Goal: Task Accomplishment & Management: Use online tool/utility

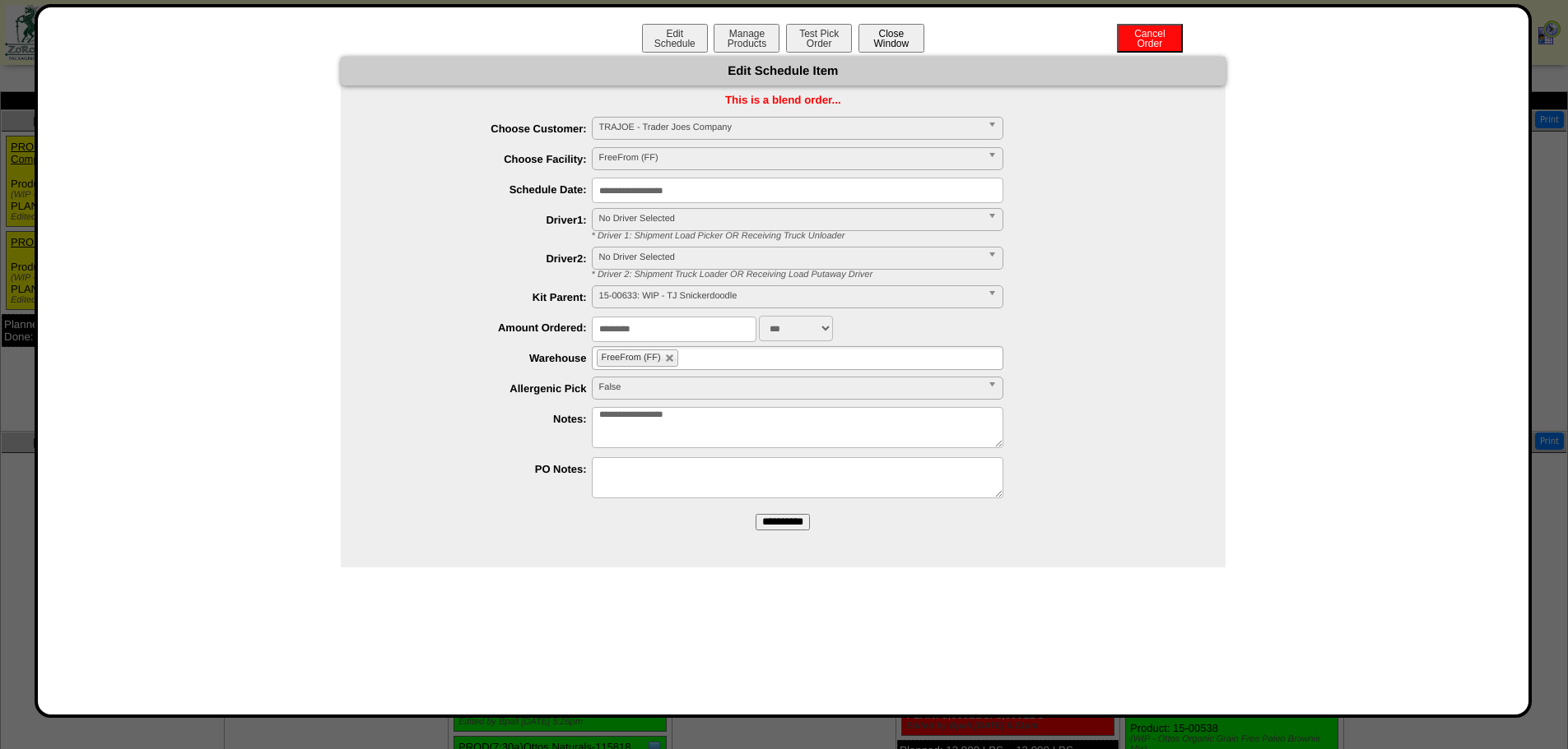
click at [886, 42] on button "Close Window" at bounding box center [891, 38] width 66 height 29
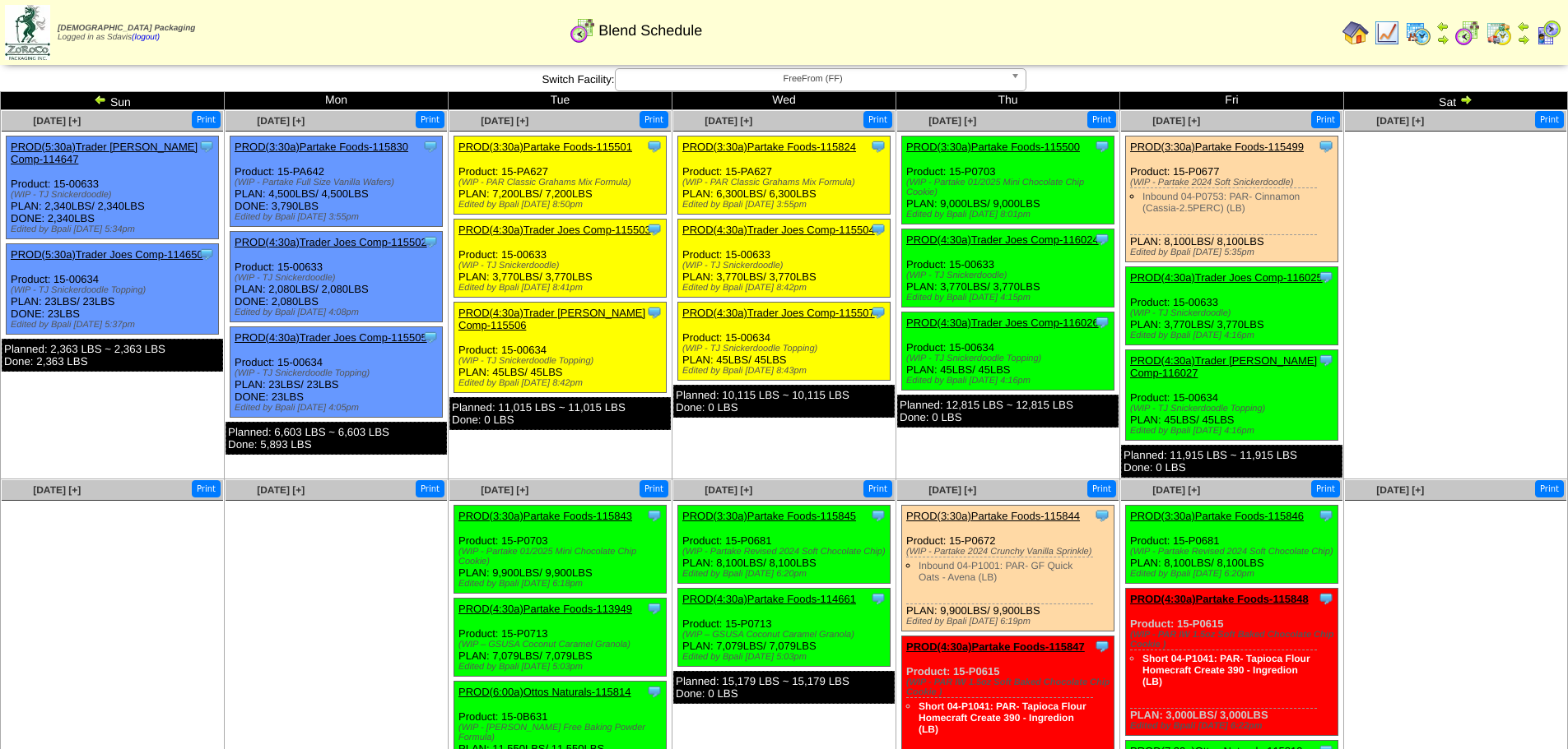
click at [802, 142] on link "PROD(3:30a)Partake Foods-115824" at bounding box center [769, 147] width 174 height 12
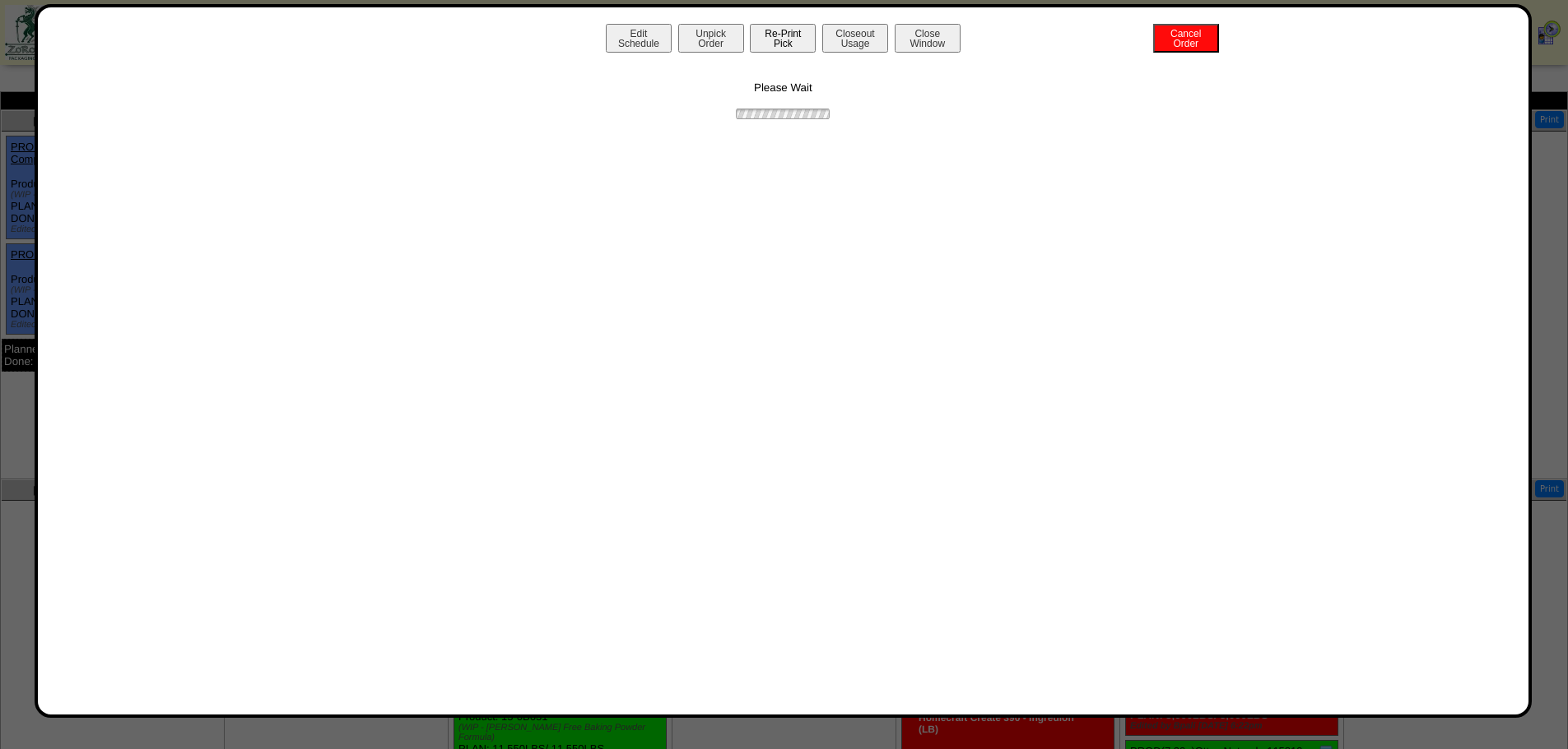
click at [783, 42] on button "Re-Print Pick" at bounding box center [782, 38] width 66 height 29
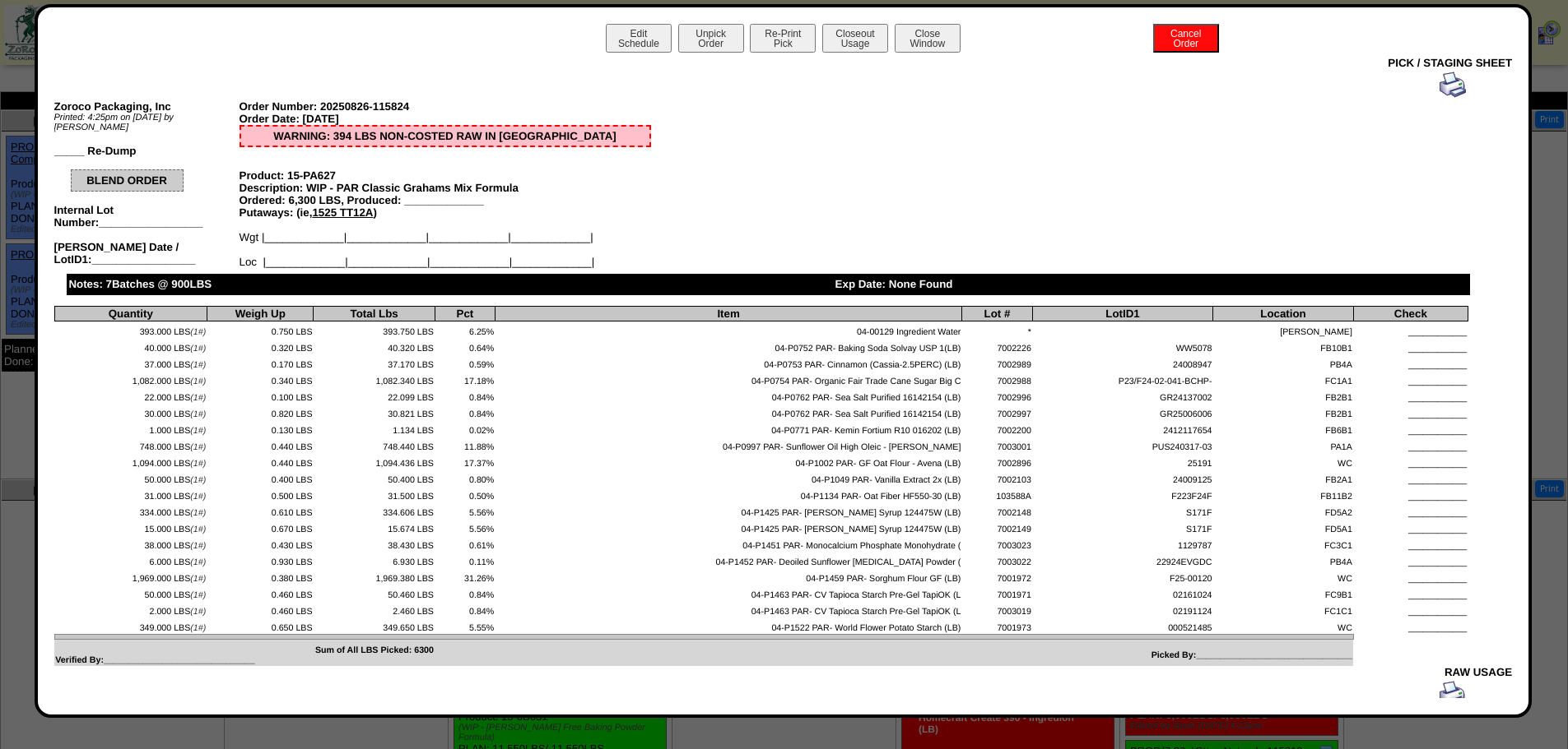
click at [1440, 88] on img at bounding box center [1453, 85] width 27 height 27
